Goal: Check status: Check status

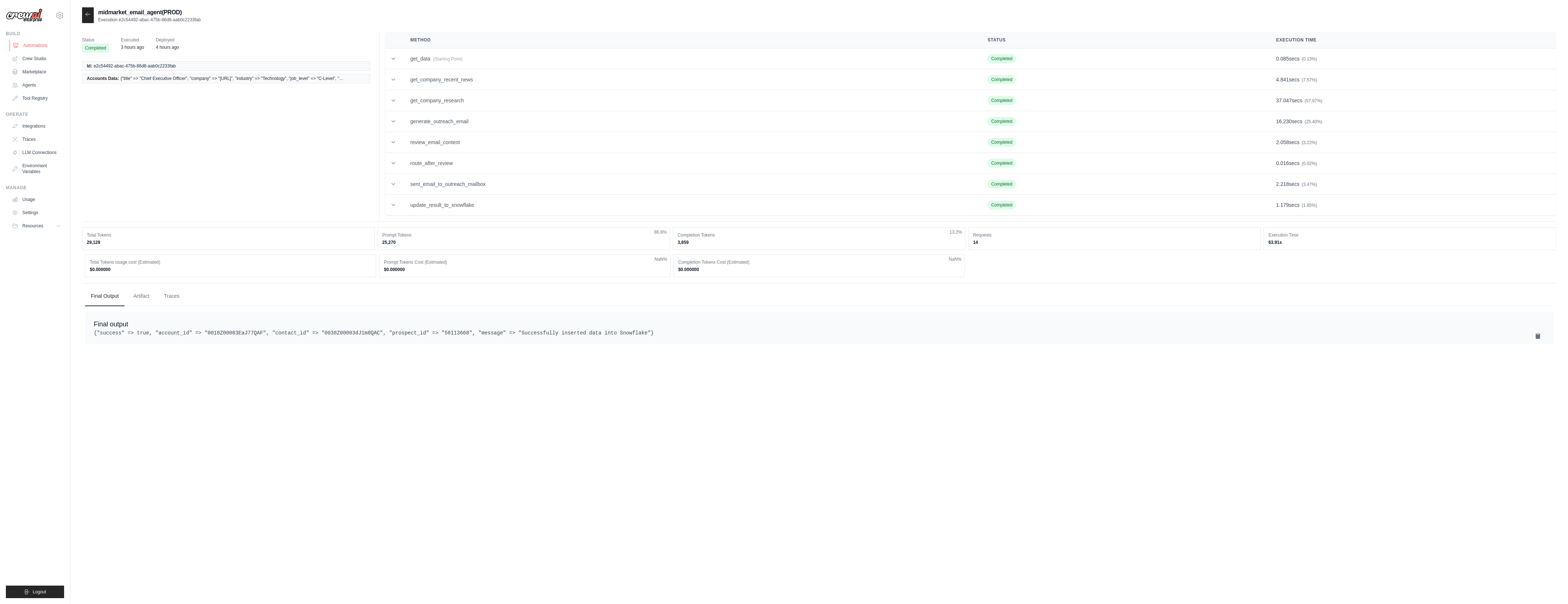
click at [42, 51] on link "Automations" at bounding box center [37, 45] width 56 height 12
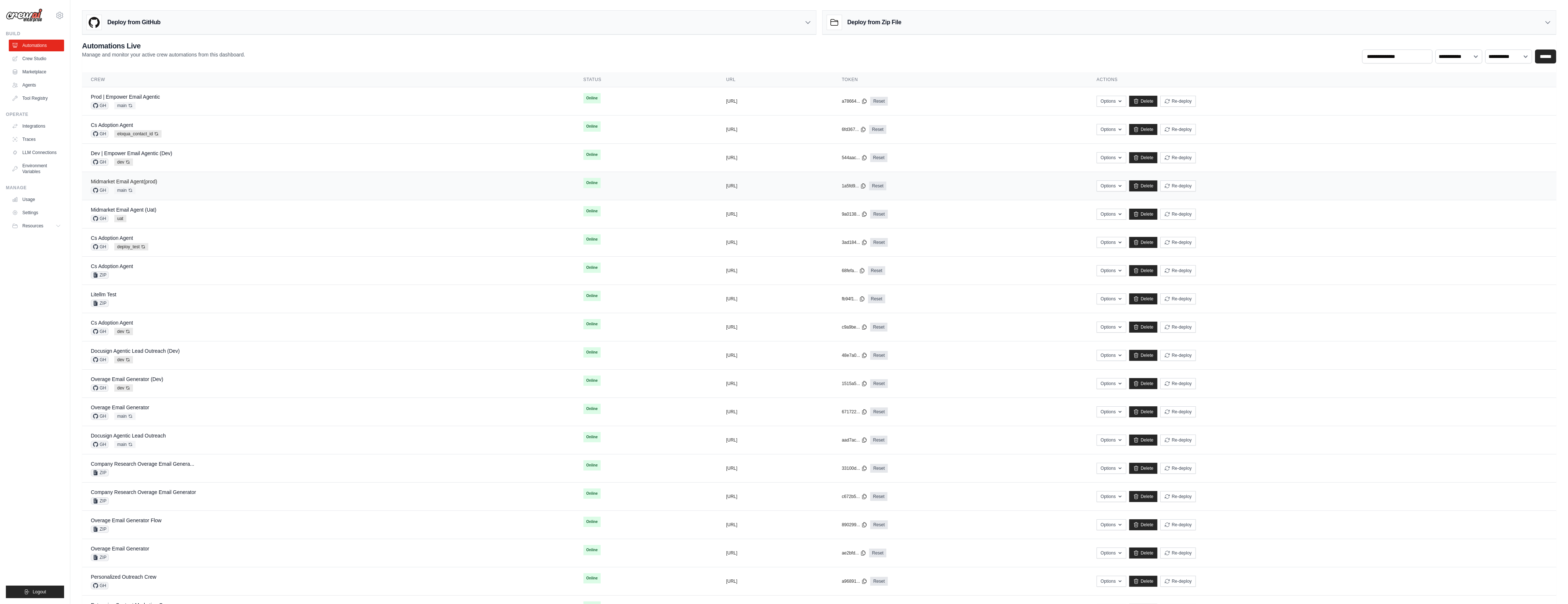
click at [138, 182] on link "Midmarket Email Agent(prod)" at bounding box center [123, 181] width 67 height 5
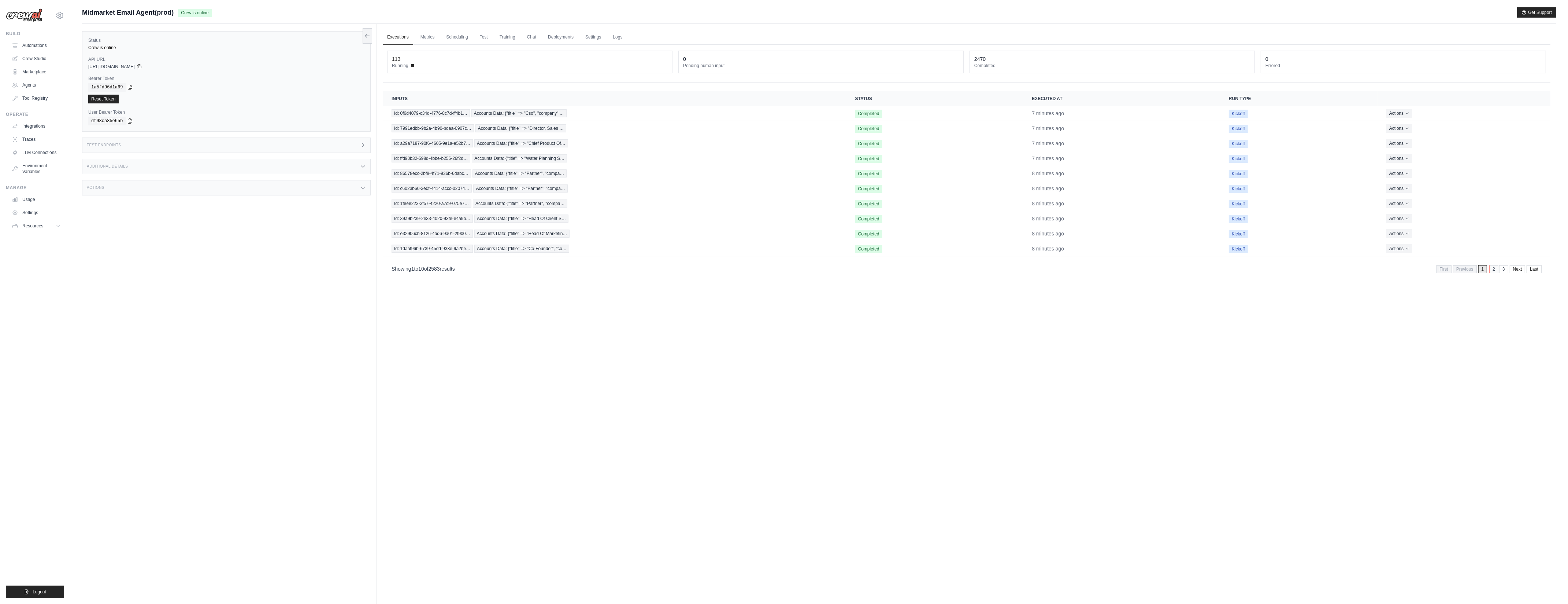
click at [1491, 270] on link "2" at bounding box center [1494, 269] width 9 height 8
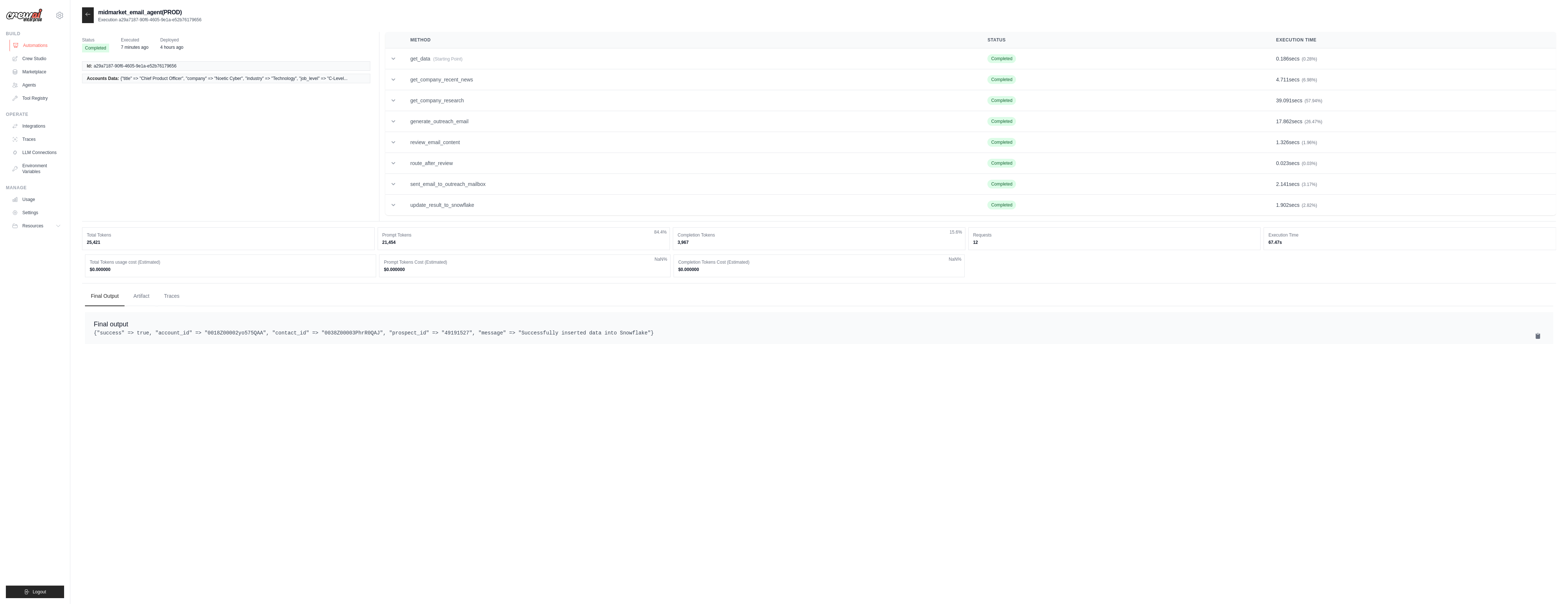
click at [42, 44] on link "Automations" at bounding box center [37, 45] width 56 height 12
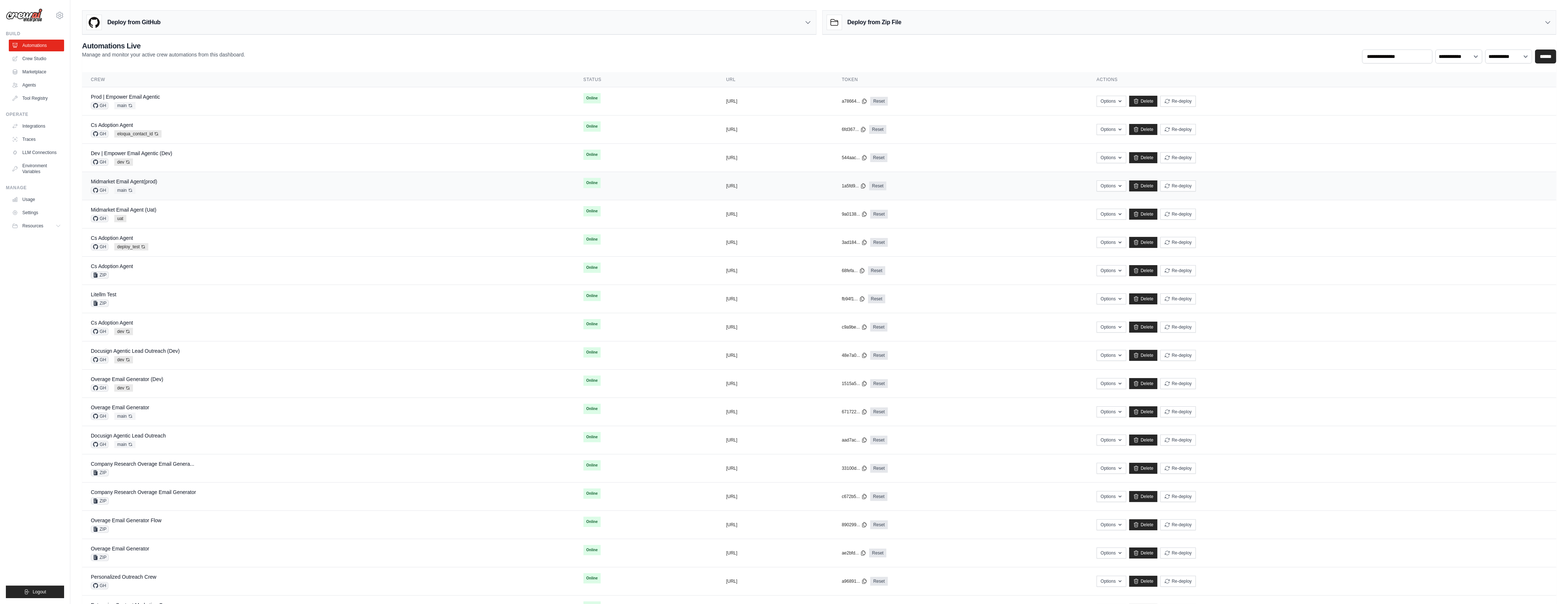
click at [174, 186] on div "Midmarket Email Agent(prod) GH main Auto-deploy enabled" at bounding box center [328, 186] width 475 height 16
